Goal: Find specific fact: Find specific fact

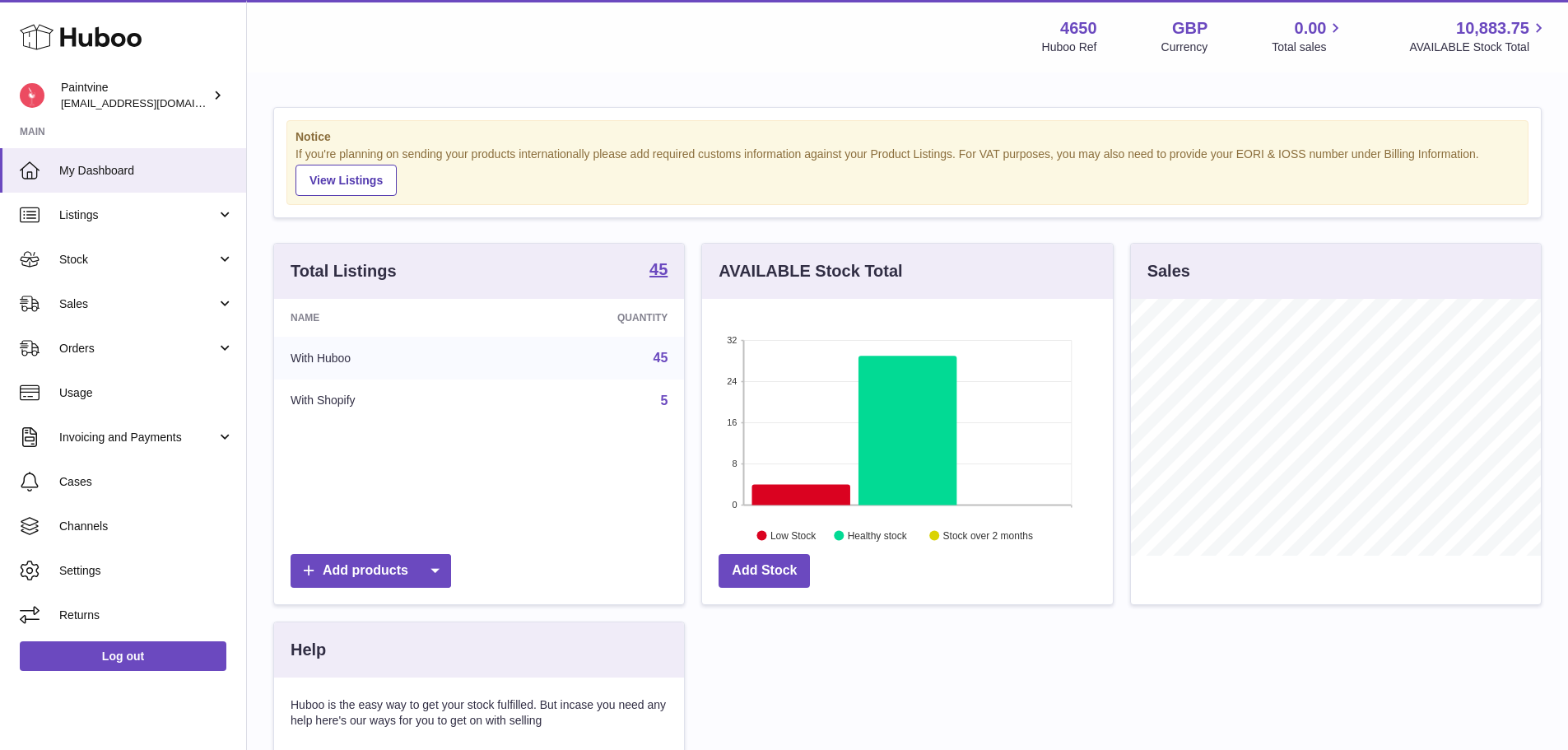
scroll to position [257, 411]
click at [112, 222] on span "Listings" at bounding box center [138, 215] width 157 height 16
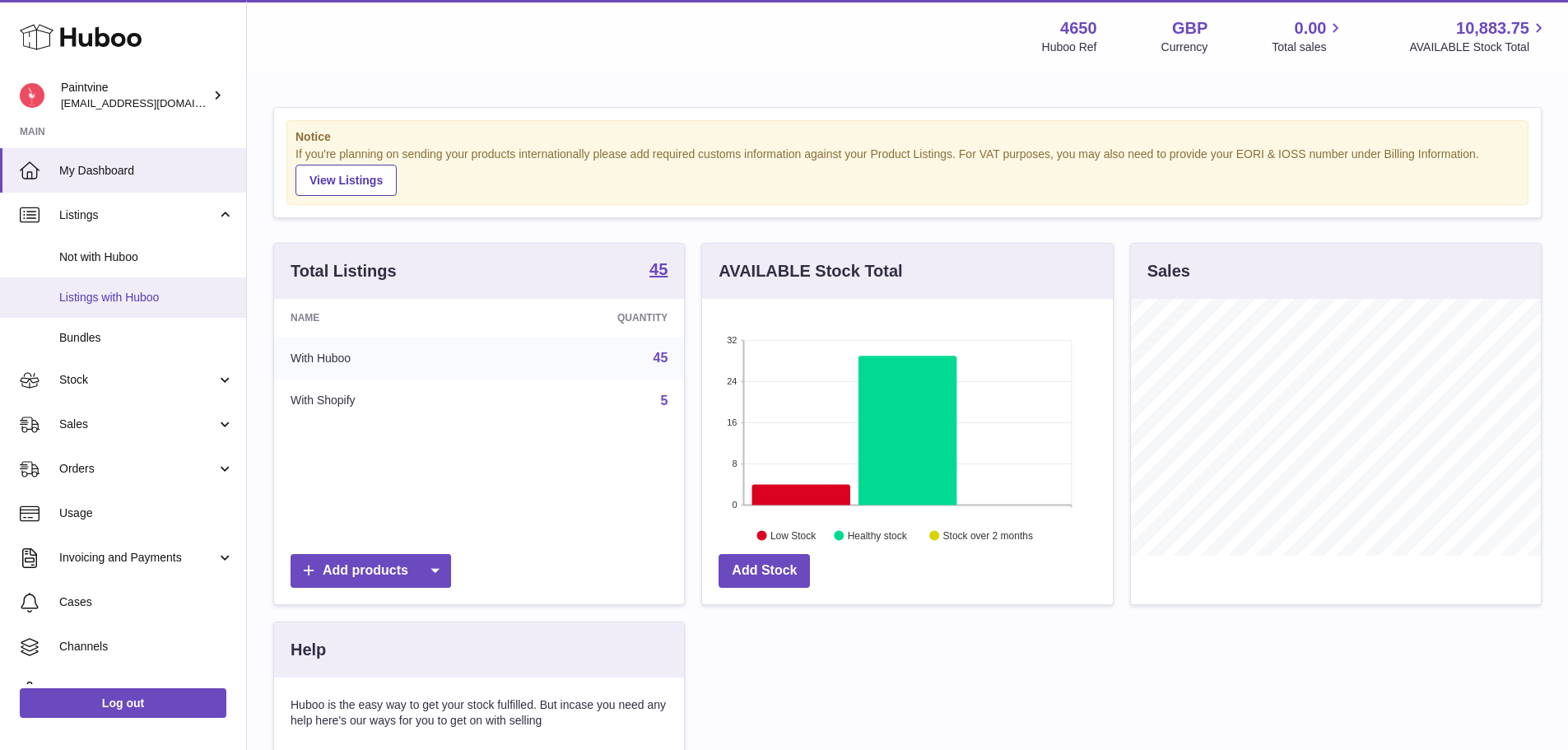
click at [109, 303] on span "Listings with Huboo" at bounding box center [146, 297] width 174 height 16
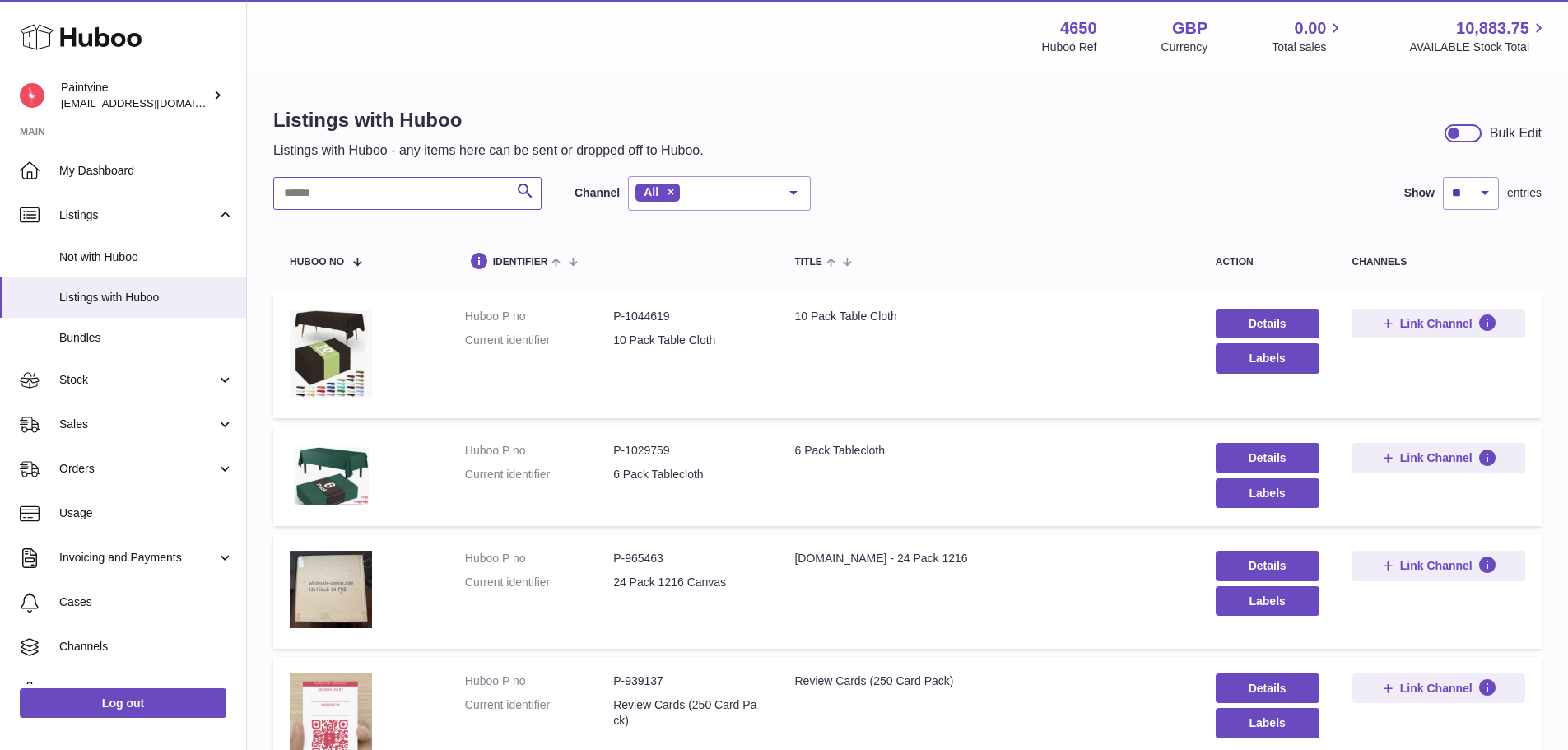
click at [391, 177] on input "text" at bounding box center [407, 194] width 268 height 33
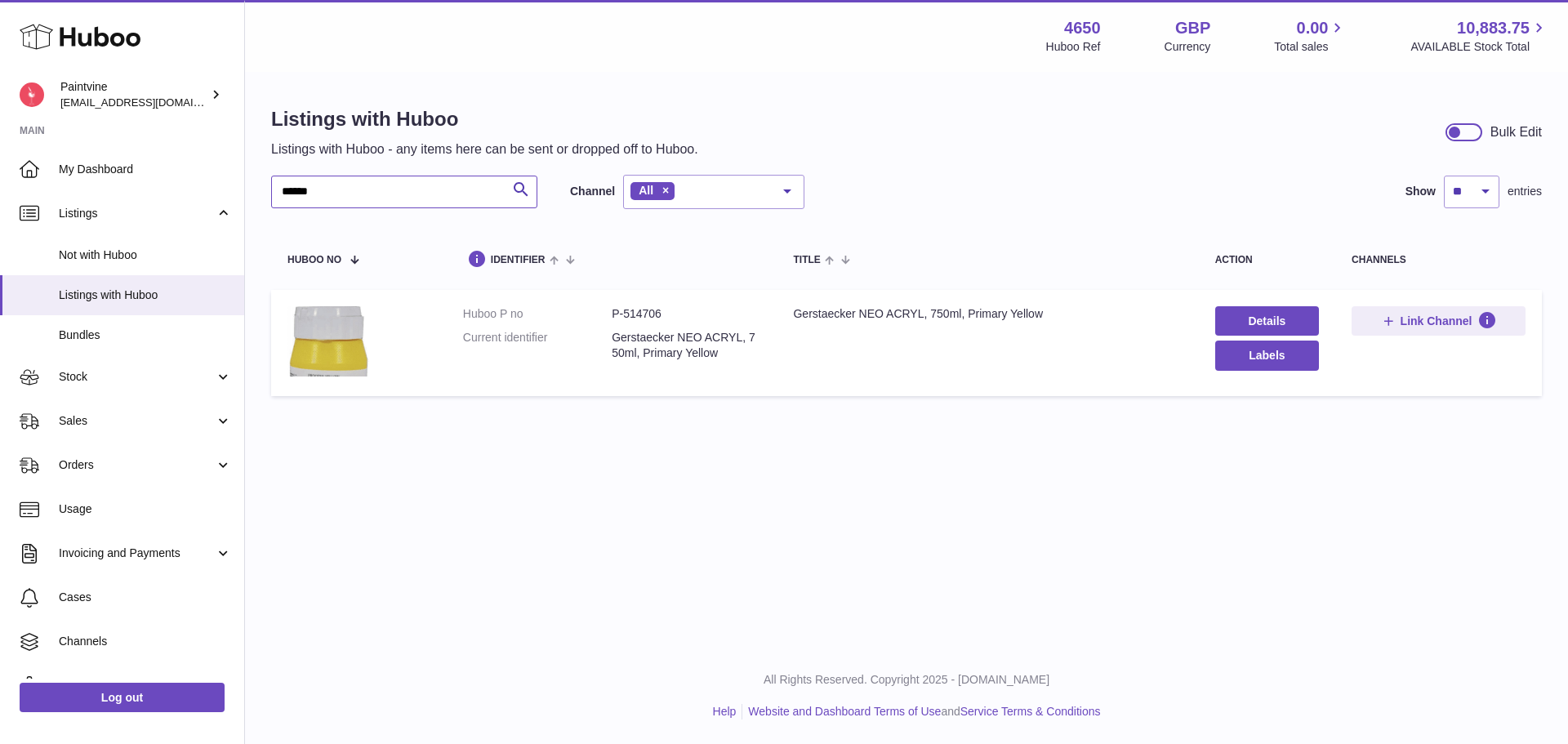
type input "******"
click at [648, 317] on dd "P-514706" at bounding box center [686, 314] width 149 height 16
copy dd "514706"
